Goal: Transaction & Acquisition: Register for event/course

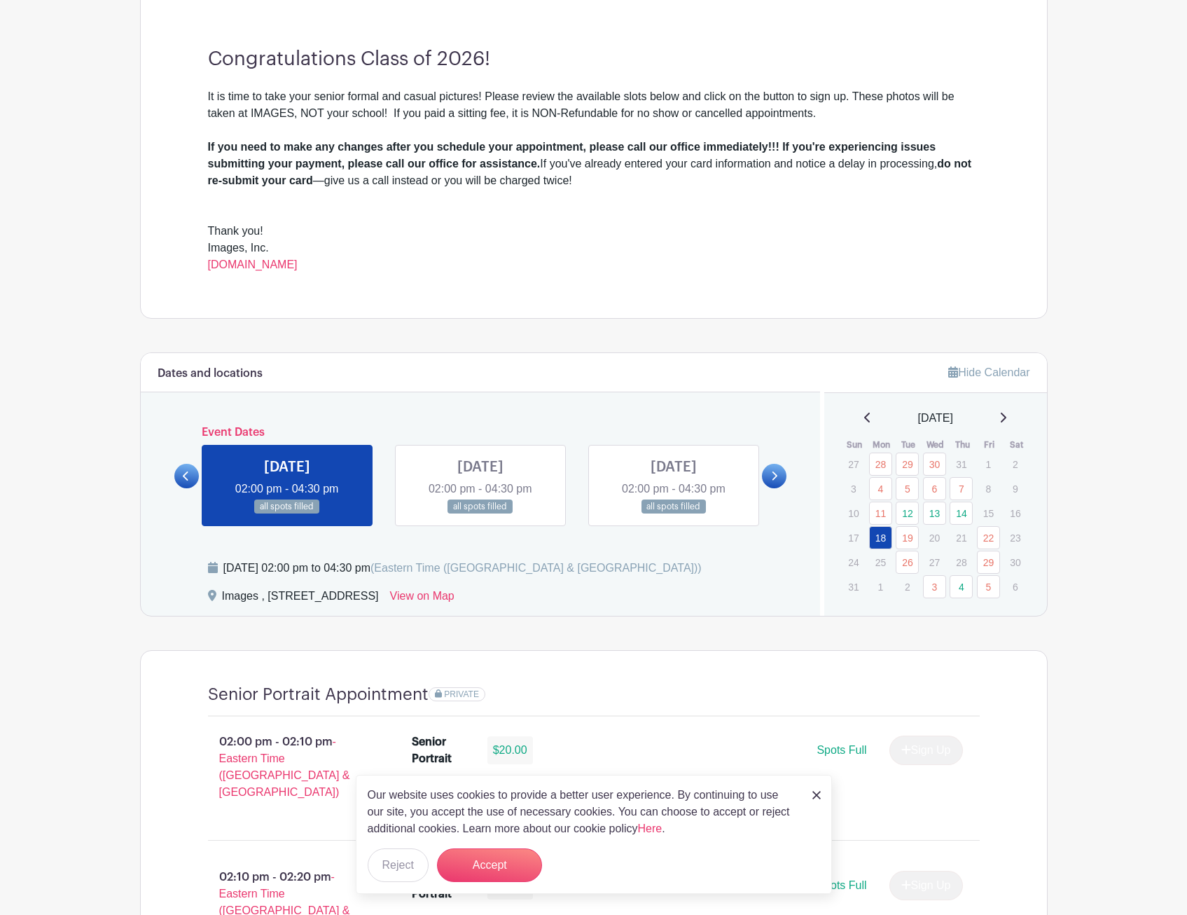
scroll to position [420, 0]
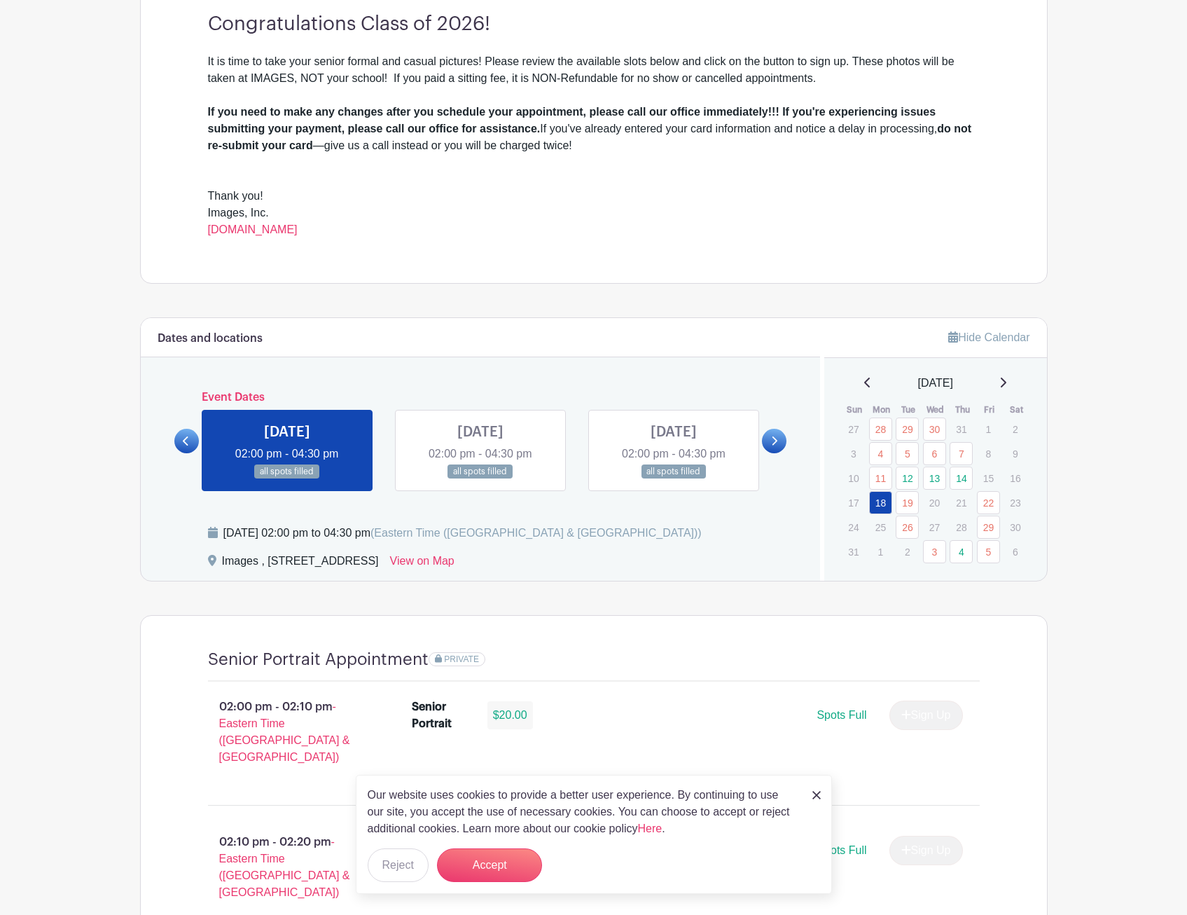
click at [480, 479] on link at bounding box center [480, 479] width 0 height 0
click at [772, 439] on icon at bounding box center [774, 441] width 6 height 11
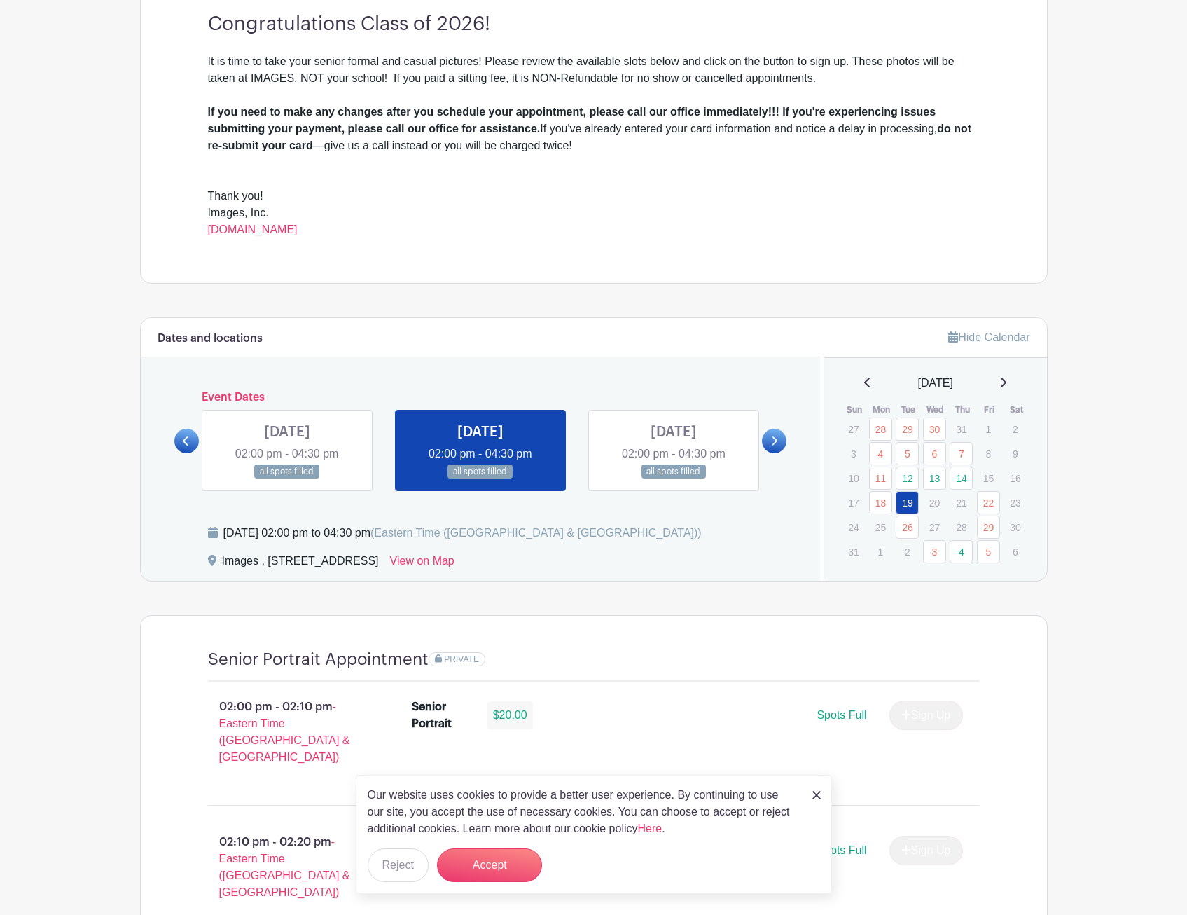
click at [772, 439] on icon at bounding box center [774, 441] width 6 height 11
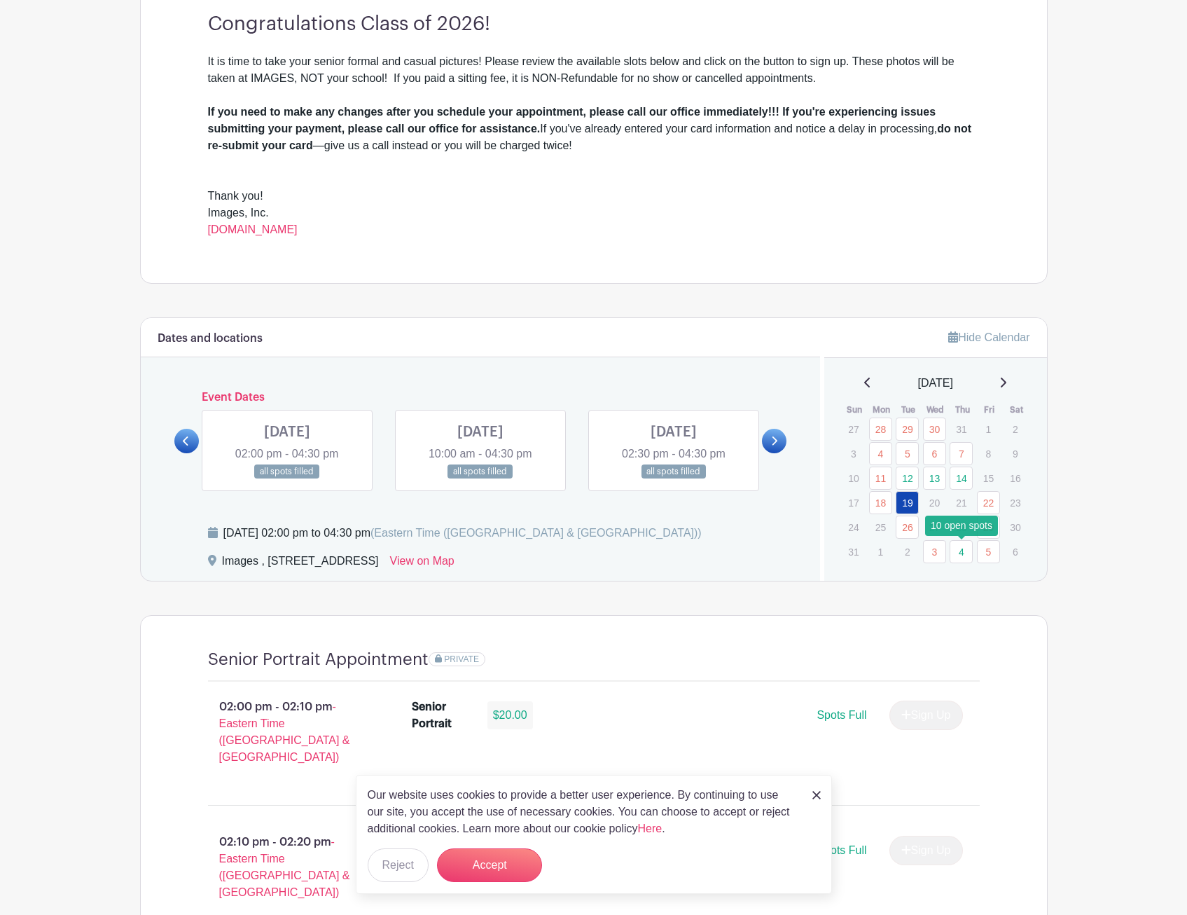
click at [965, 553] on link "4" at bounding box center [961, 551] width 23 height 23
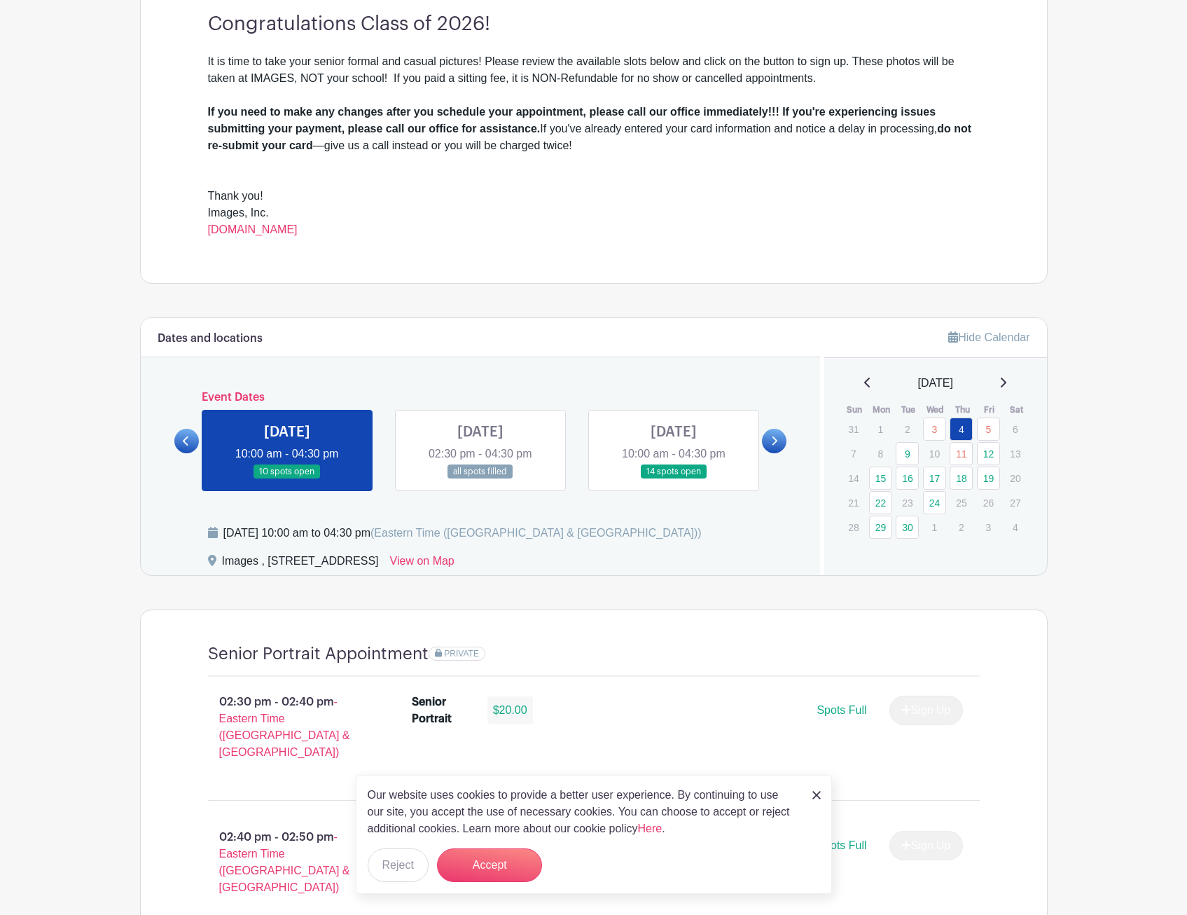
scroll to position [700, 0]
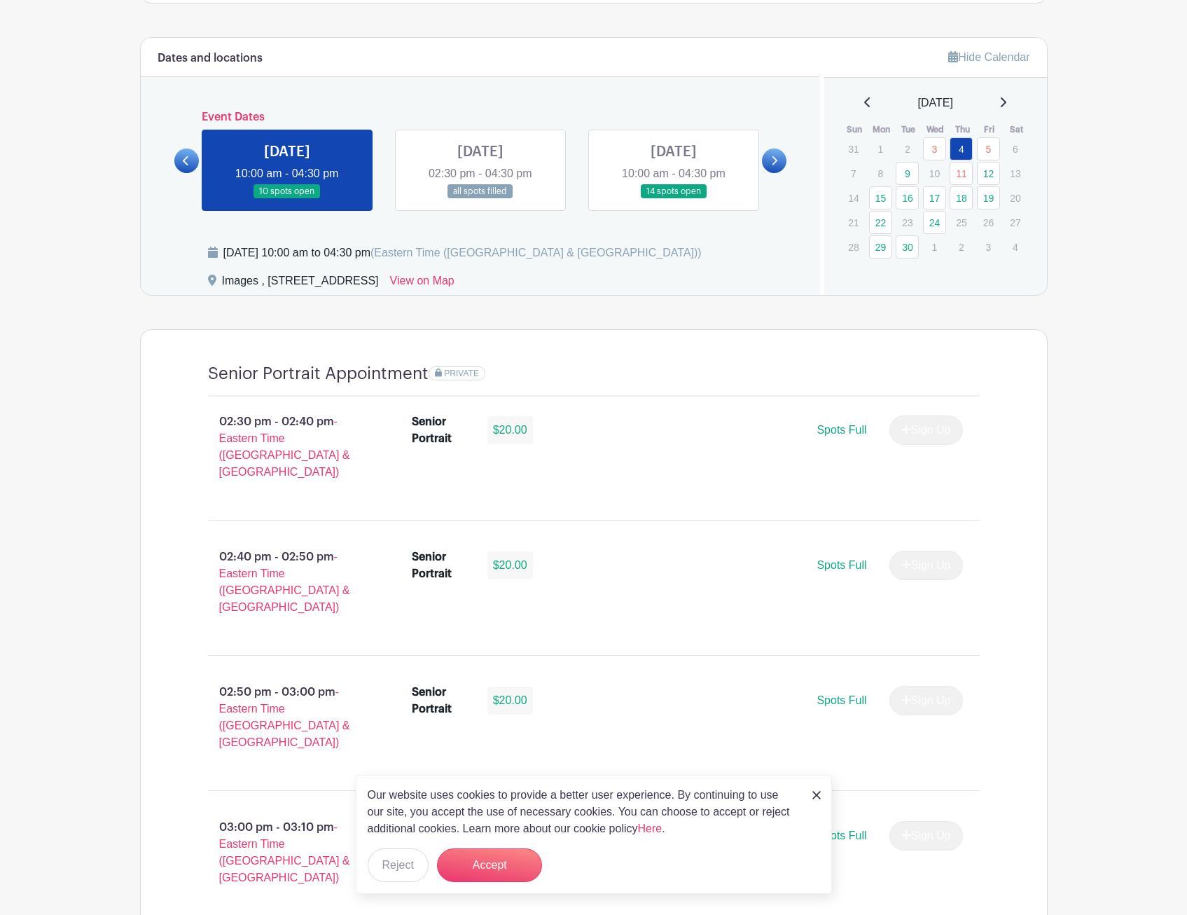
click at [674, 199] on link at bounding box center [674, 199] width 0 height 0
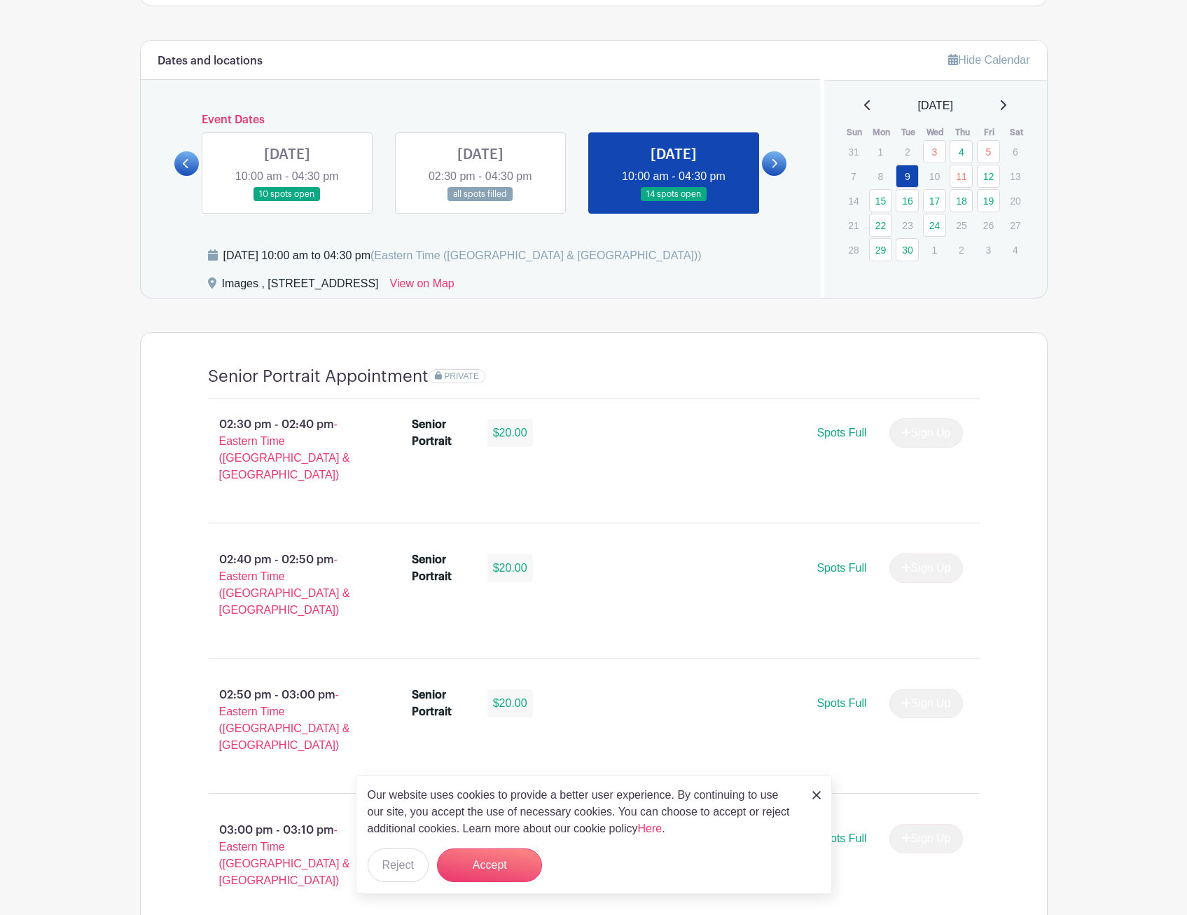
scroll to position [490, 0]
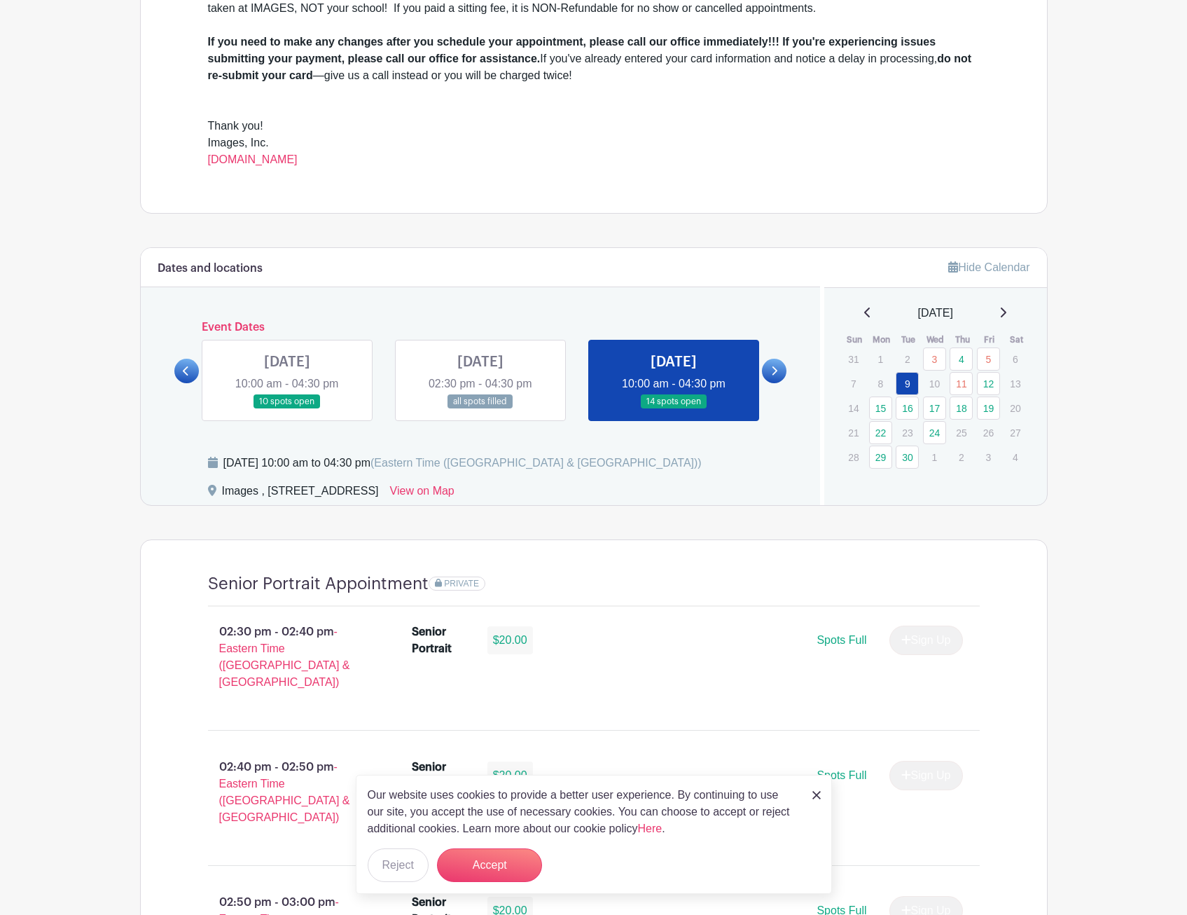
click at [287, 409] on link at bounding box center [287, 409] width 0 height 0
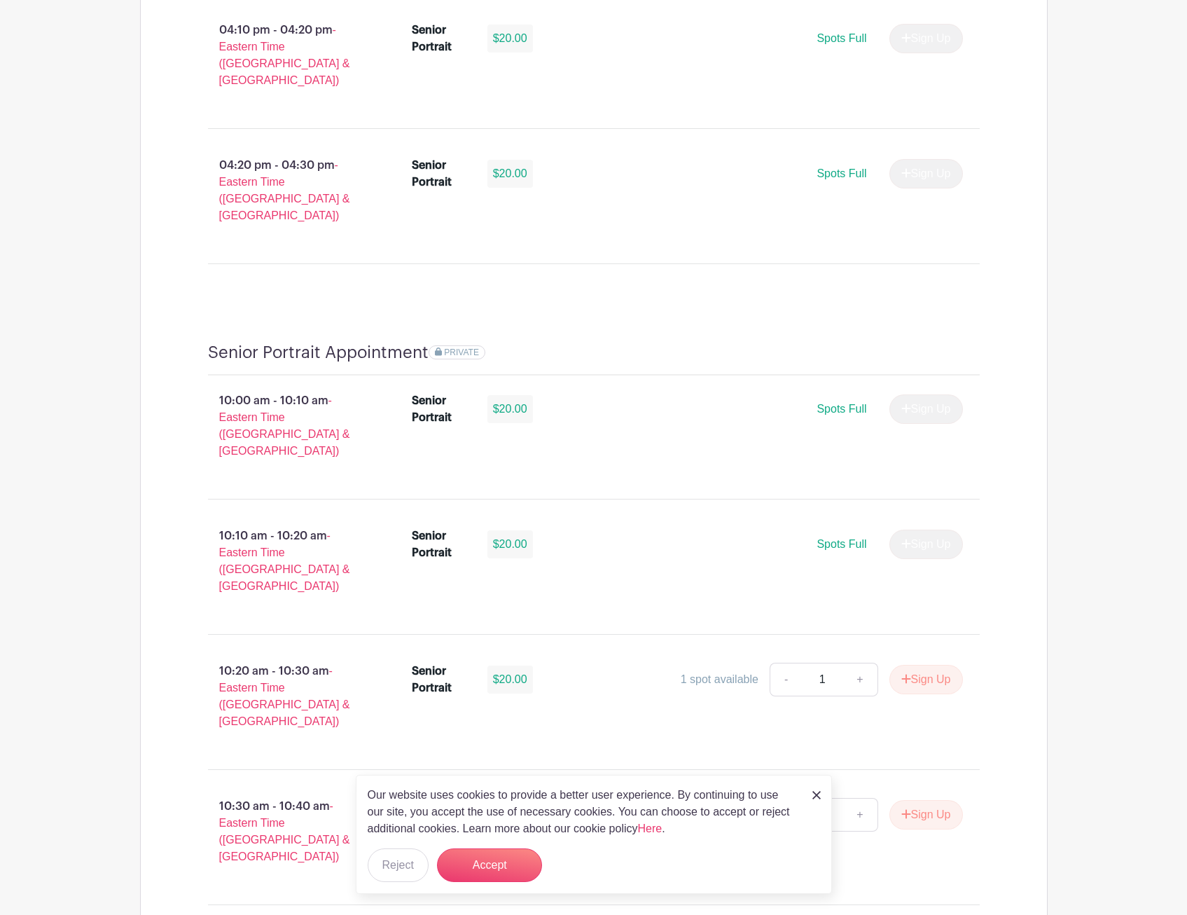
scroll to position [2521, 0]
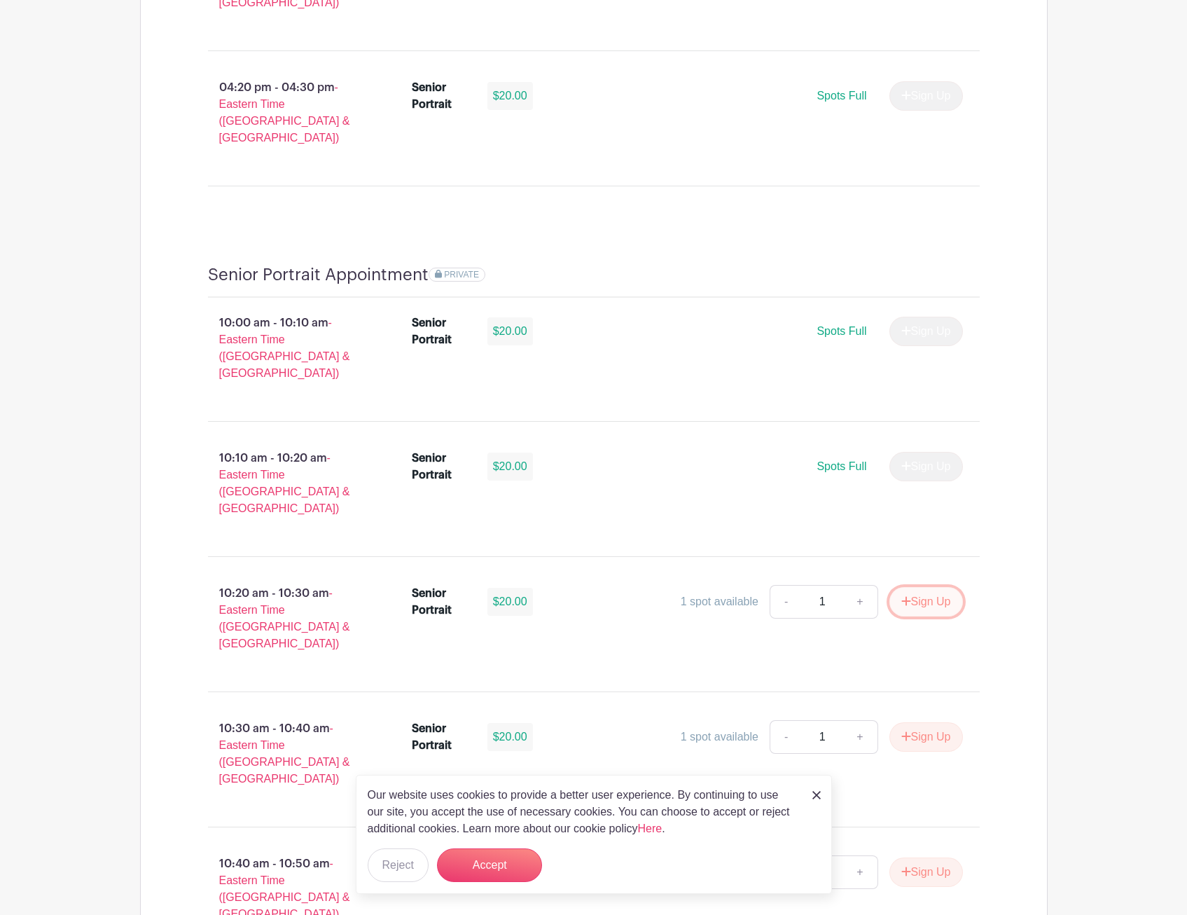
click at [923, 587] on button "Sign Up" at bounding box center [926, 601] width 74 height 29
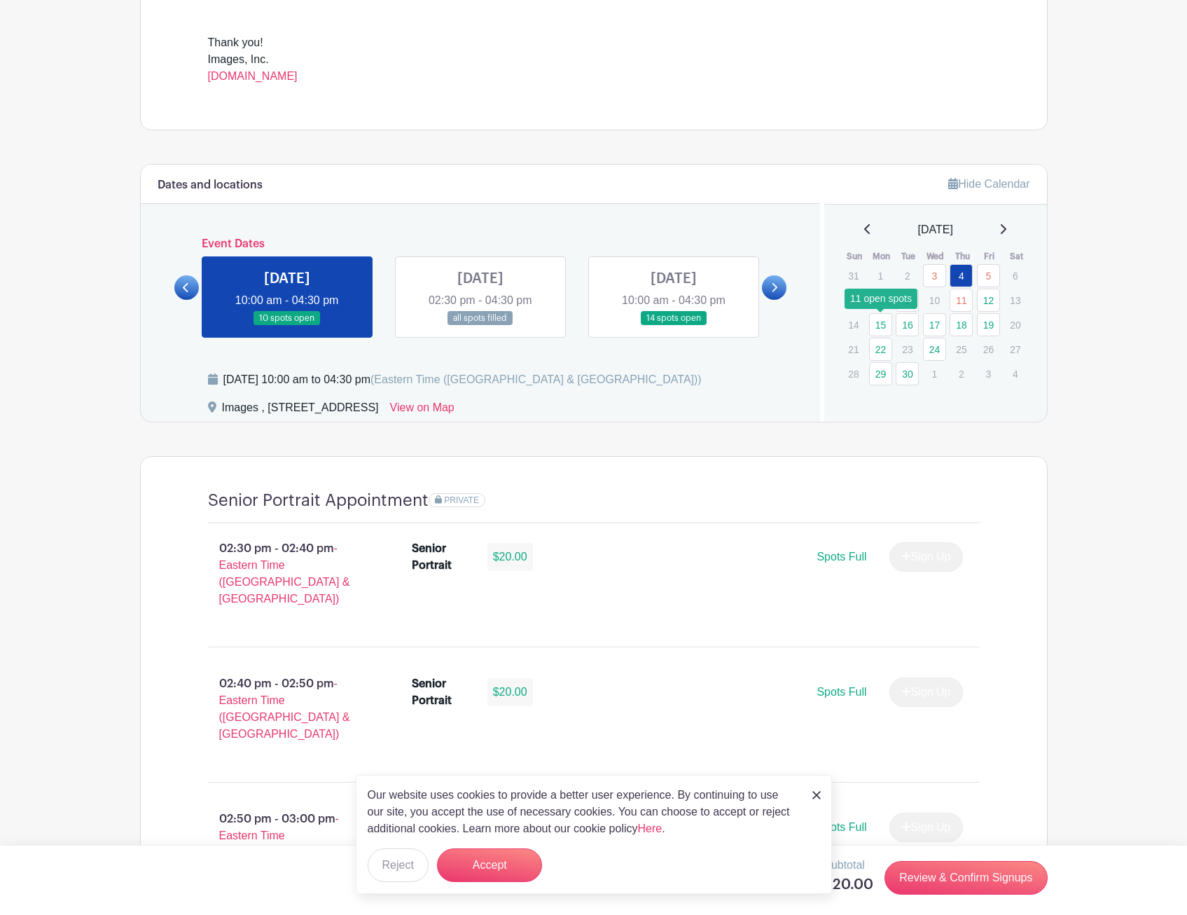
scroll to position [490, 0]
